Goal: Information Seeking & Learning: Find specific fact

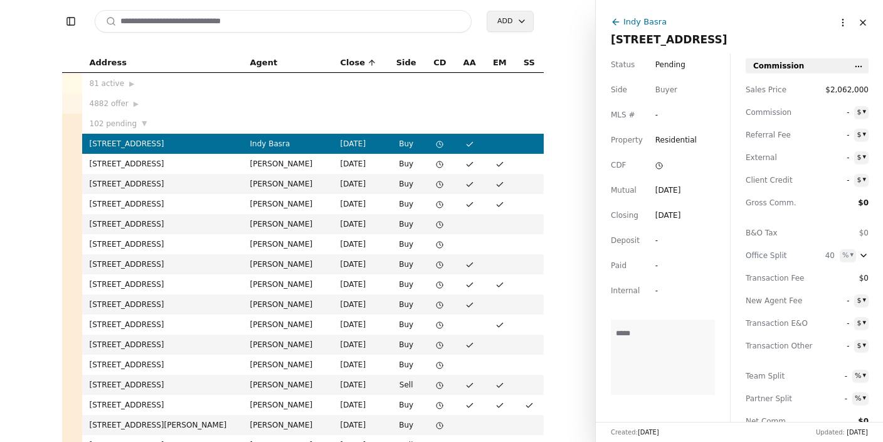
click at [226, 19] on input at bounding box center [284, 21] width 378 height 23
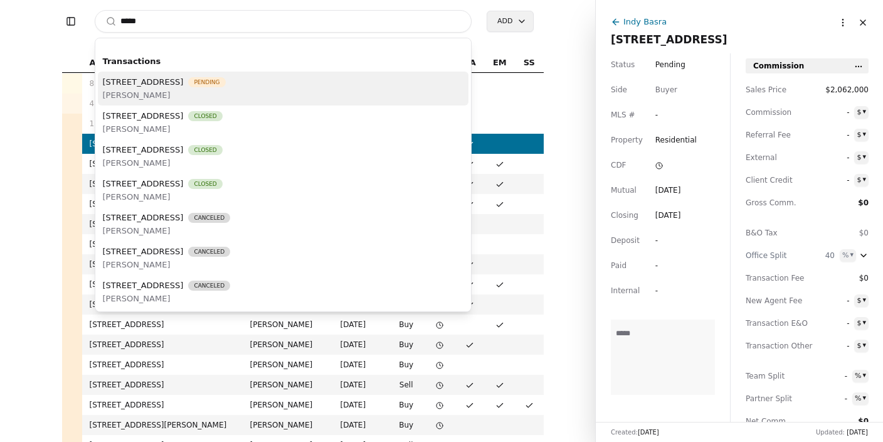
type input "*****"
click at [223, 91] on span "[PERSON_NAME]" at bounding box center [164, 94] width 123 height 13
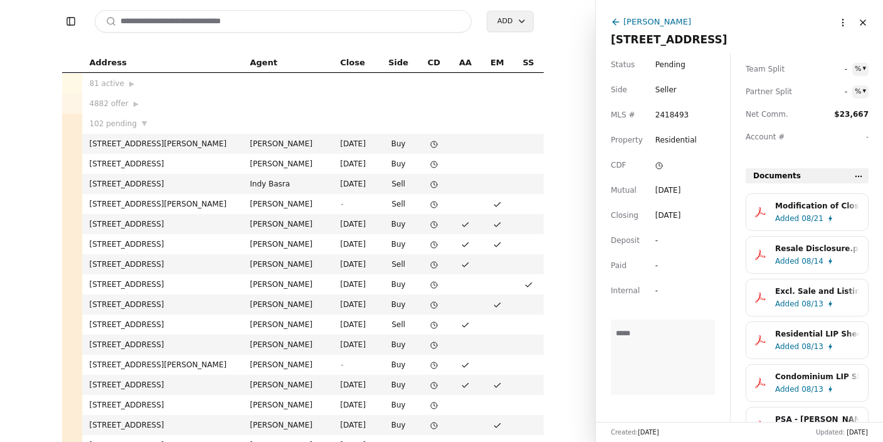
scroll to position [251, 0]
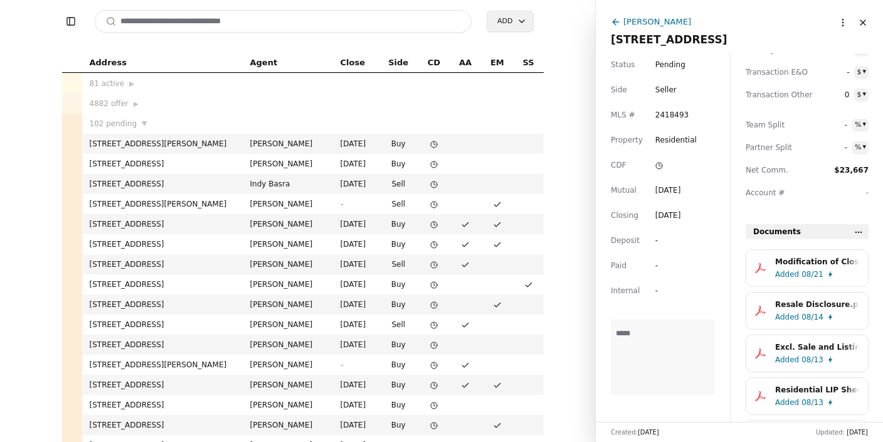
click at [799, 275] on div "Added 08/21" at bounding box center [819, 274] width 89 height 13
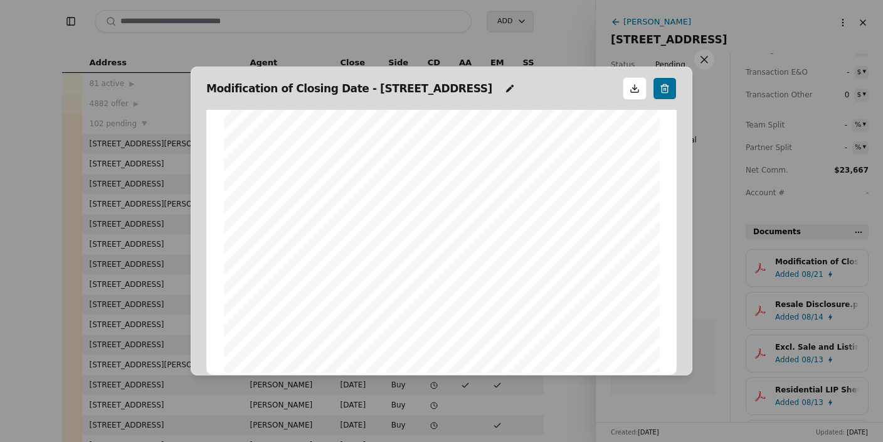
scroll to position [311, 0]
click at [701, 65] on button at bounding box center [704, 60] width 20 height 20
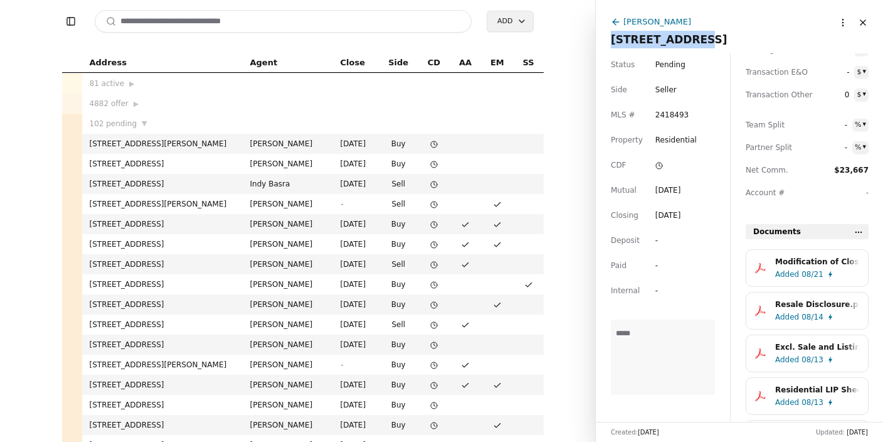
drag, startPoint x: 607, startPoint y: 40, endPoint x: 687, endPoint y: 44, distance: 79.8
click at [687, 44] on div "[PERSON_NAME] [STREET_ADDRESS] More options Close" at bounding box center [739, 26] width 287 height 53
copy span "[STREET_ADDRESS]"
